Goal: Information Seeking & Learning: Compare options

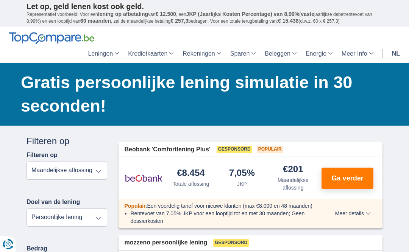
click at [100, 219] on select "Persoonlijke lening Auto Moto / fiets Mobilhome / caravan Renovatie Energie Sch…" at bounding box center [67, 218] width 81 height 18
select select "overdrafts"
type input "2.000"
type input "2500"
select select "24"
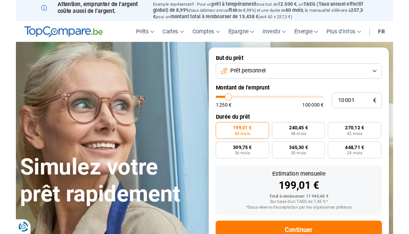
scroll to position [15, 0]
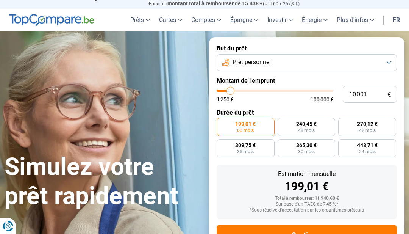
click at [224, 100] on span "1 250 €" at bounding box center [225, 99] width 17 height 5
type input "8 500"
type input "8500"
type input "8 000"
type input "8000"
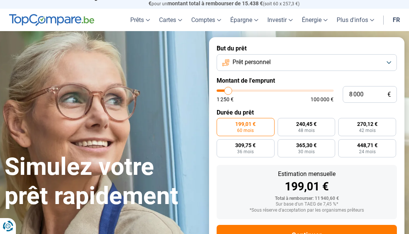
type input "7 250"
type input "7250"
type input "7 000"
type input "7000"
type input "6 250"
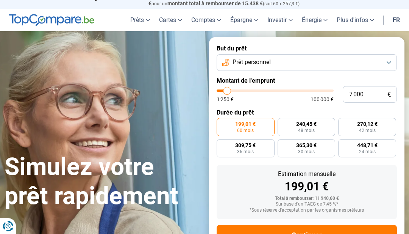
type input "6250"
type input "5 750"
type input "5750"
type input "5 250"
type input "5250"
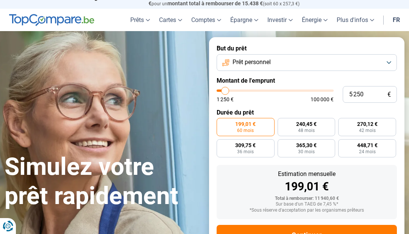
type input "4 750"
type input "4750"
type input "4 250"
type input "4250"
type input "3 750"
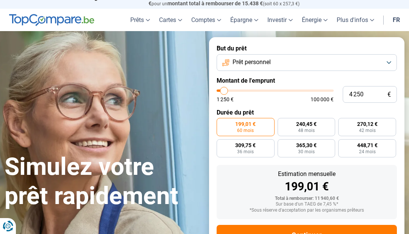
type input "3750"
type input "3 500"
type input "3500"
type input "2 750"
type input "2750"
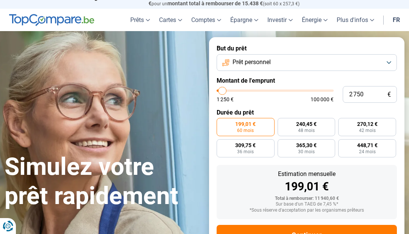
type input "2 500"
type input "2500"
type input "1 750"
type input "1750"
type input "1 500"
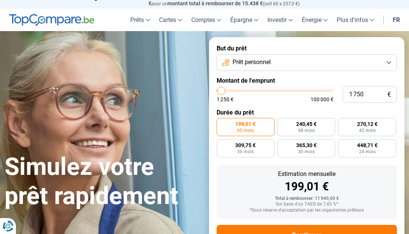
type input "1500"
type input "1 250"
type input "1250"
radio input "true"
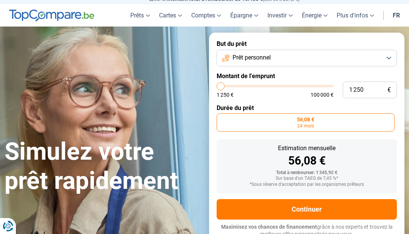
scroll to position [20, 0]
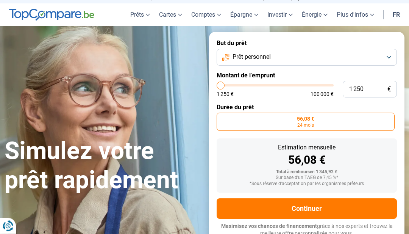
type input "4 500"
type input "4500"
type input "5 750"
type input "5750"
type input "6 750"
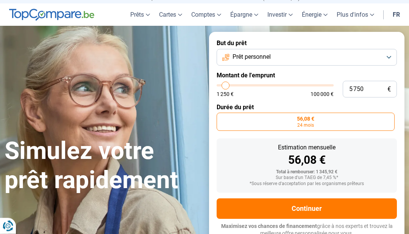
type input "6750"
type input "7 500"
type input "7500"
type input "8 500"
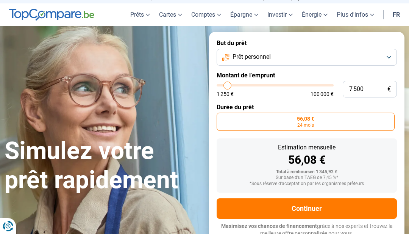
type input "8500"
type input "9 000"
type input "9000"
type input "9 750"
type input "9750"
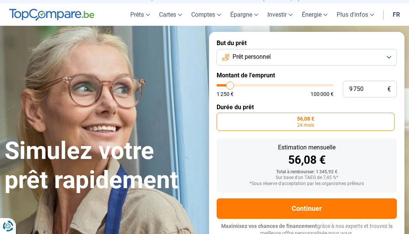
type input "10 500"
type input "10500"
type input "11 000"
type input "11000"
type input "11 500"
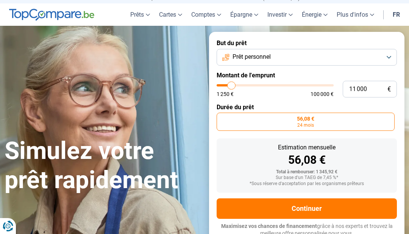
type input "11500"
type input "12 250"
type input "12250"
type input "12 500"
type input "12500"
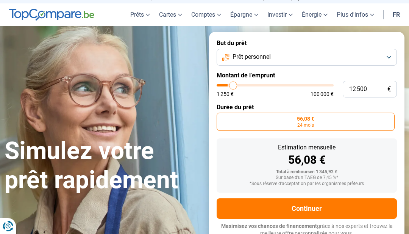
type input "13 250"
type input "13250"
type input "13 750"
type input "13750"
type input "14 250"
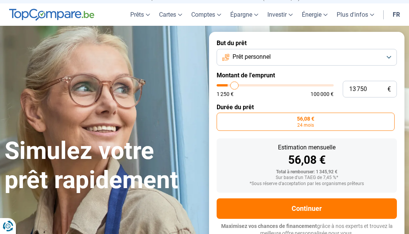
type input "14250"
type input "15 000"
type input "15000"
type input "15 250"
type input "15250"
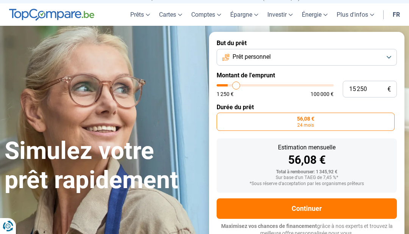
type input "15 500"
type input "15500"
type input "16 000"
type input "16000"
type input "16 250"
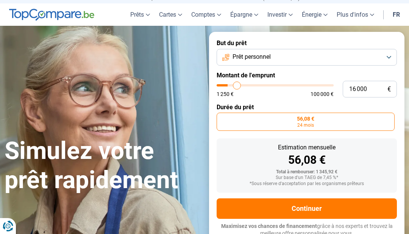
type input "16250"
type input "16 750"
type input "16750"
type input "17 000"
type input "17000"
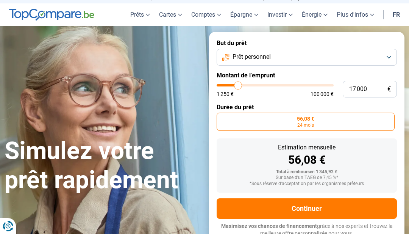
type input "17 250"
type input "17250"
type input "17 750"
type input "17750"
type input "18 000"
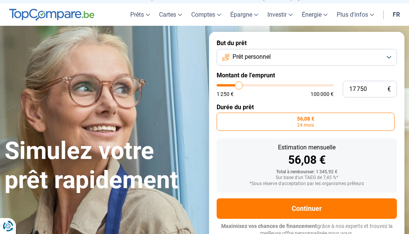
type input "18000"
type input "18 250"
type input "18250"
type input "18 750"
type input "18750"
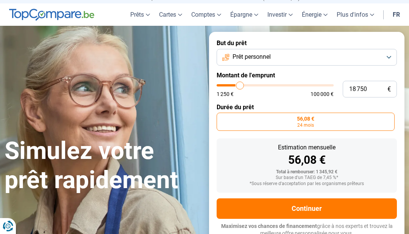
type input "19 000"
type input "19000"
type input "19 500"
type input "19500"
type input "19 750"
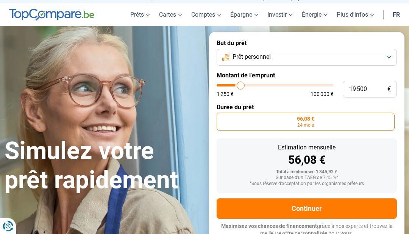
type input "19750"
type input "20 000"
type input "20000"
type input "20 750"
type input "20750"
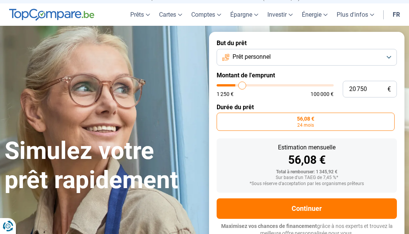
type input "21 000"
type input "21000"
type input "21 500"
type input "21500"
type input "21 000"
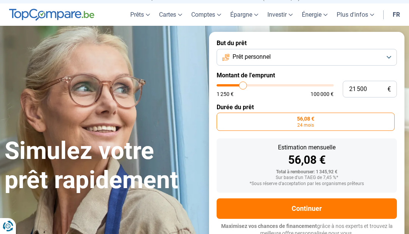
type input "21000"
type input "20 750"
type input "20750"
type input "20 000"
type input "20000"
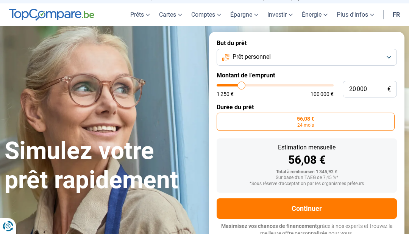
type input "19 750"
type input "19750"
type input "19 500"
type input "19500"
type input "19 000"
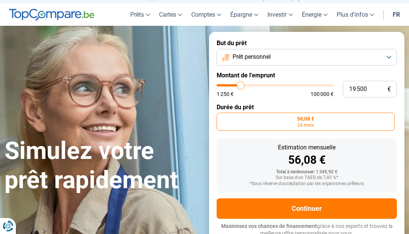
type input "19000"
type input "18 250"
type input "18250"
type input "18 000"
type input "18000"
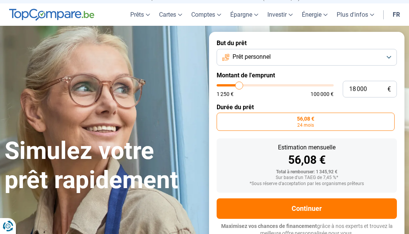
type input "17 750"
type input "17750"
type input "17 250"
type input "17250"
type input "17 000"
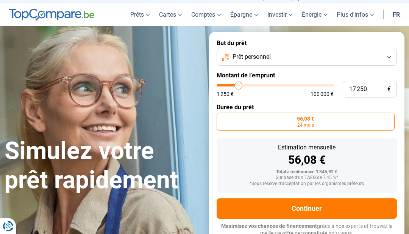
type input "17000"
type input "16 750"
type input "16750"
type input "16 000"
type input "16000"
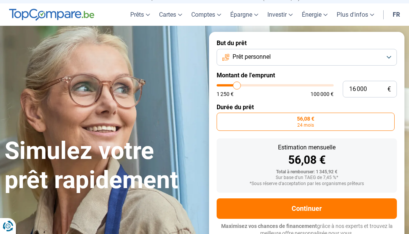
type input "15 500"
type input "15500"
type input "15 000"
type input "15000"
type input "14 500"
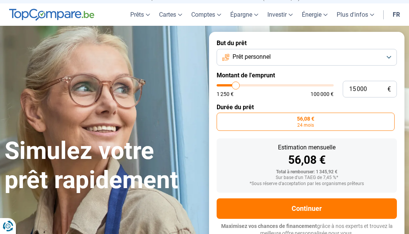
type input "14500"
type input "14 250"
type input "14250"
type input "13 750"
type input "13750"
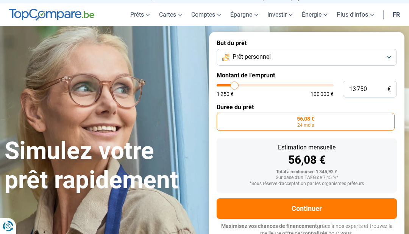
type input "13 500"
type input "13500"
type input "13 250"
type input "13250"
type input "12 750"
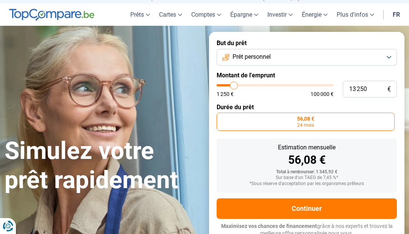
type input "12750"
type input "12 500"
type input "12500"
type input "12 250"
type input "12250"
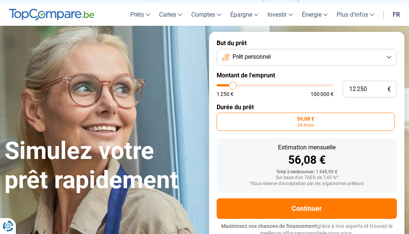
type input "11 750"
type input "11750"
type input "11 500"
type input "11500"
type input "11 000"
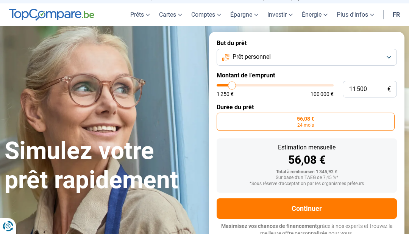
type input "11000"
type input "10 750"
type input "10750"
type input "10 500"
type input "10500"
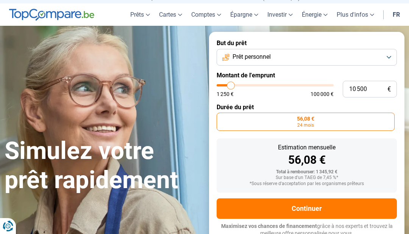
type input "10 000"
type input "10000"
type input "9 750"
type input "9750"
type input "9 500"
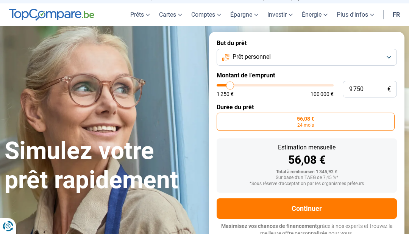
type input "9500"
type input "9 000"
type input "9000"
type input "8 750"
type input "8750"
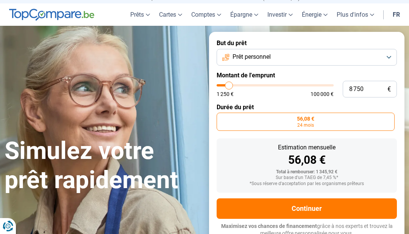
type input "8 250"
type input "8250"
type input "8 000"
type input "8000"
type input "7 750"
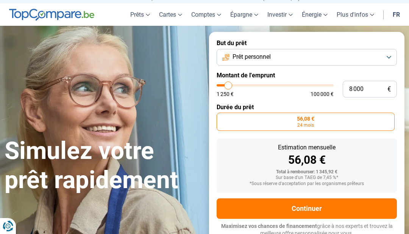
type input "7750"
type input "7 250"
type input "7250"
type input "7 000"
type input "7000"
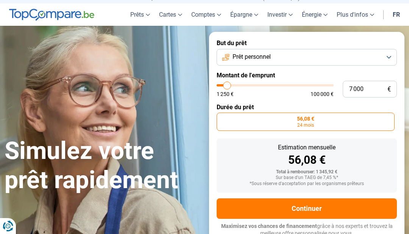
type input "6 750"
type input "6750"
type input "6 250"
type input "6250"
type input "6 000"
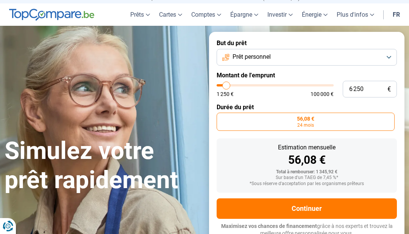
type input "6000"
type input "5 500"
type input "5500"
type input "5 250"
type input "5250"
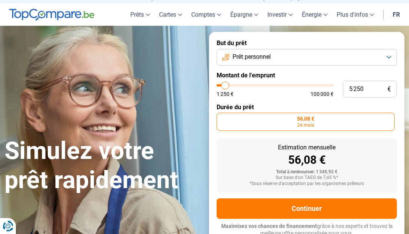
type input "5 000"
type input "5000"
type input "4 500"
type input "4500"
type input "4 250"
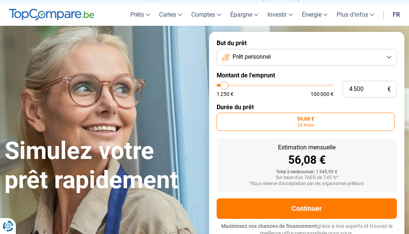
type input "4250"
type input "3 750"
type input "3750"
type input "3 500"
type input "3500"
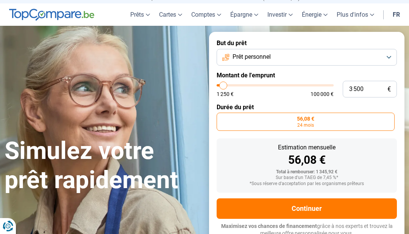
type input "3 250"
type input "3250"
type input "2 750"
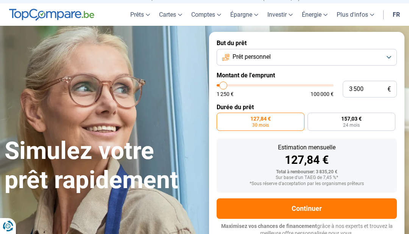
click at [260, 123] on span "30 mois" at bounding box center [260, 125] width 17 height 5
click at [222, 117] on input "127,84 € 30 mois" at bounding box center [219, 114] width 5 height 5
click at [303, 201] on button "Continuer" at bounding box center [307, 208] width 180 height 20
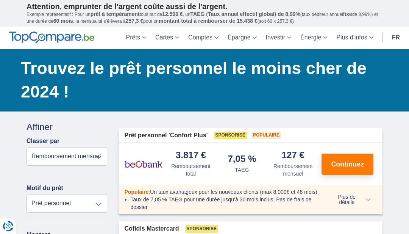
click at [344, 162] on span "Continuez" at bounding box center [347, 164] width 33 height 7
